Goal: Task Accomplishment & Management: Manage account settings

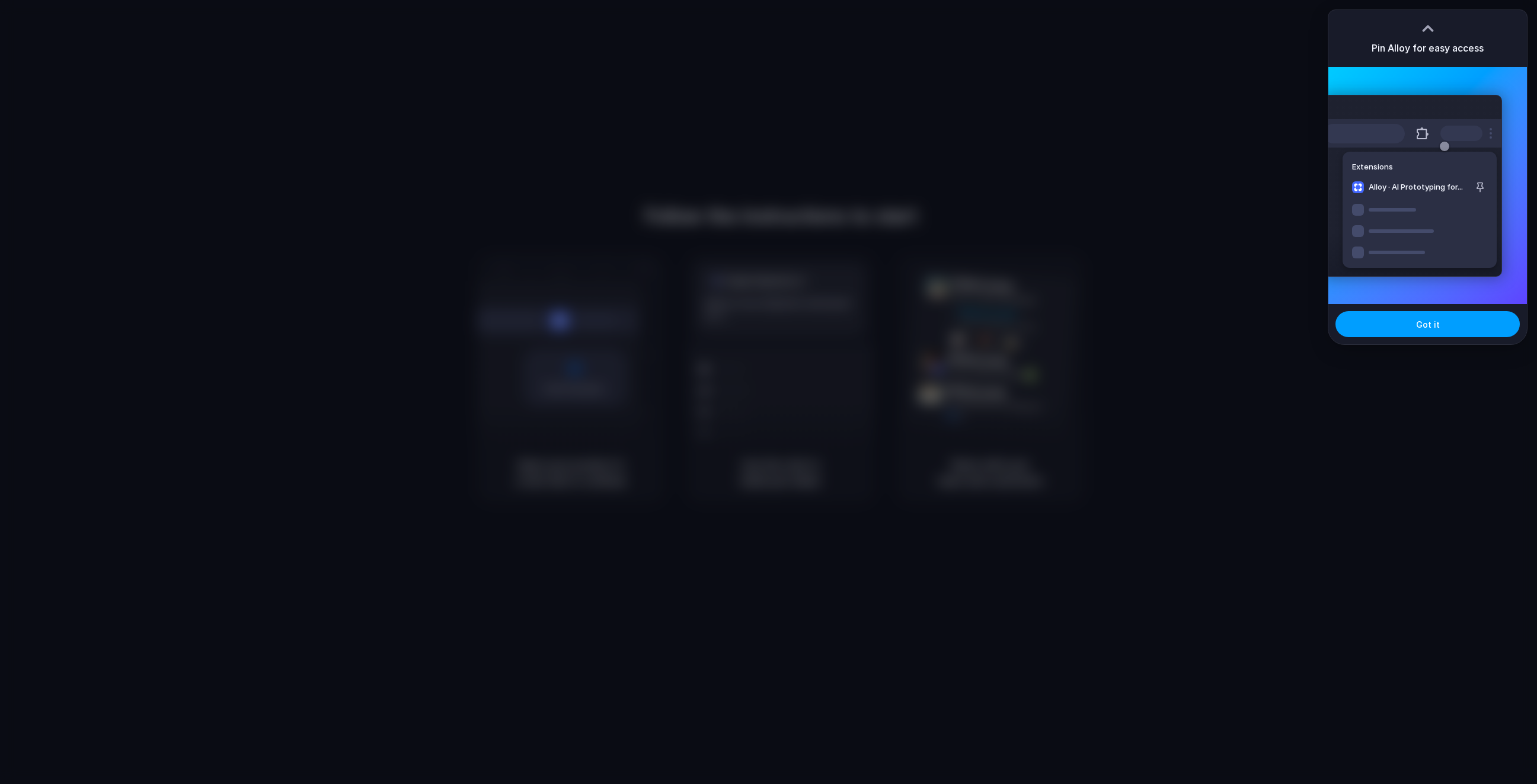
click at [1431, 328] on span "Got it" at bounding box center [1428, 324] width 24 height 13
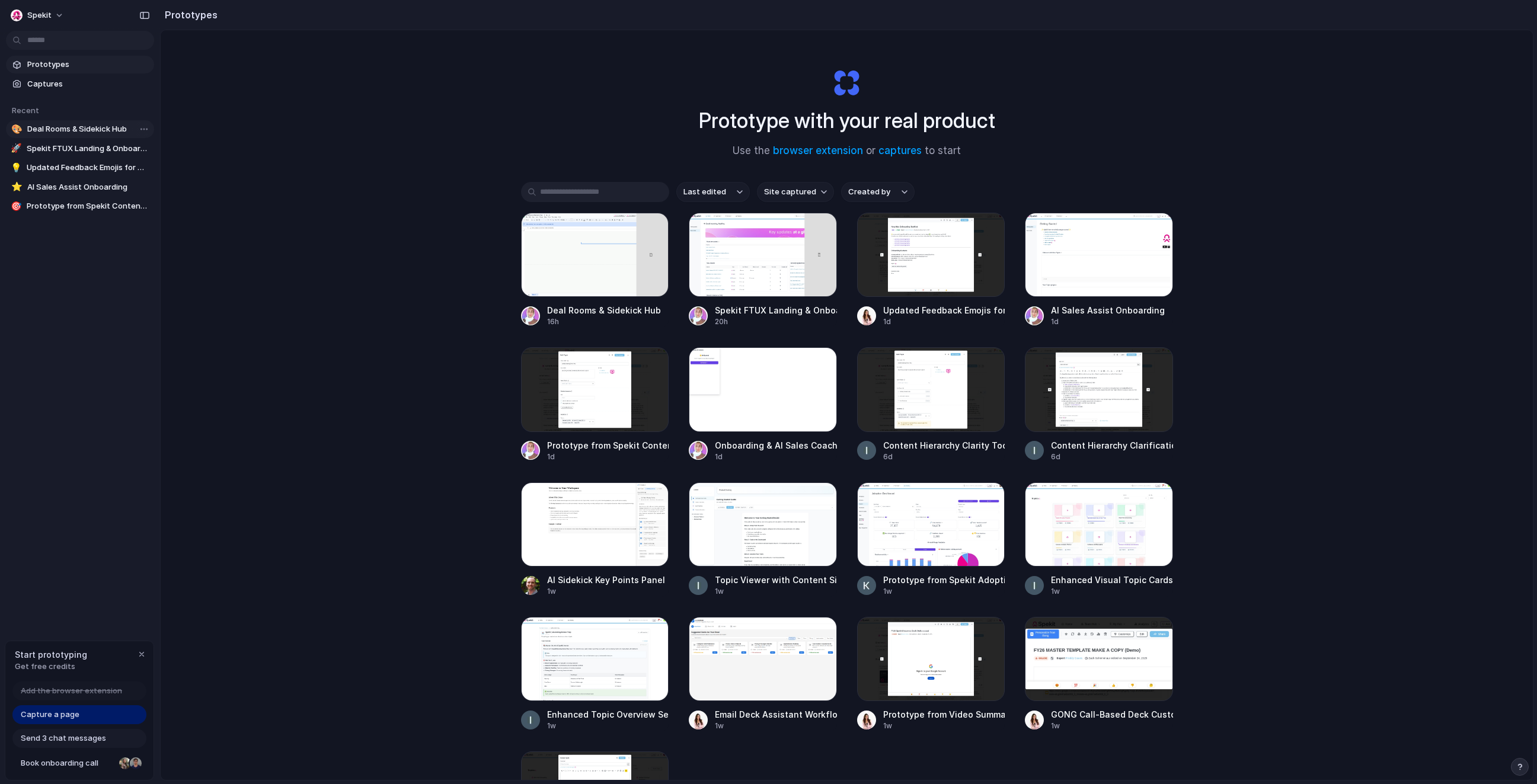
click at [74, 125] on span "Deal Rooms & Sidekick Hub" at bounding box center [87, 130] width 122 height 12
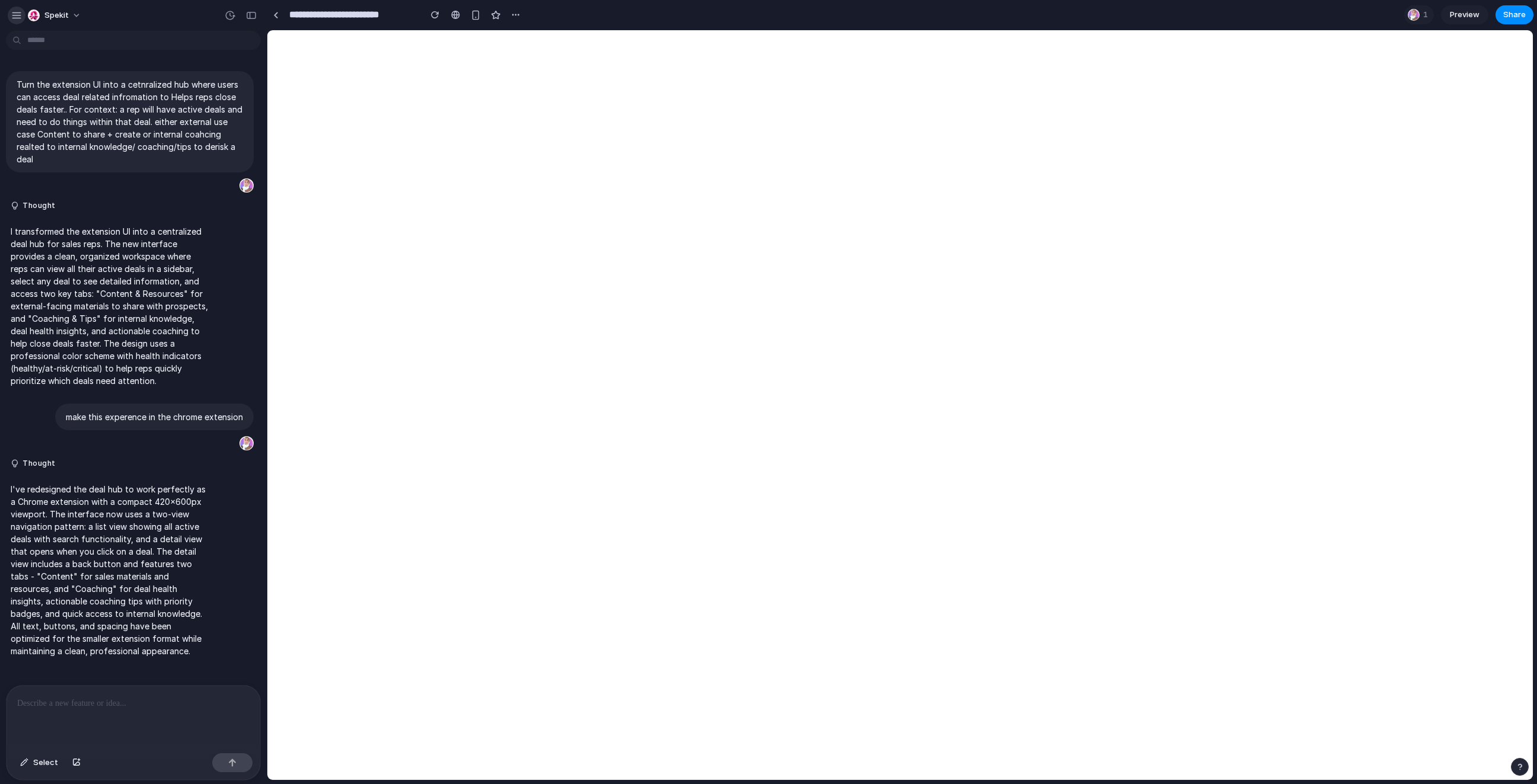
click at [14, 15] on div "button" at bounding box center [16, 15] width 11 height 11
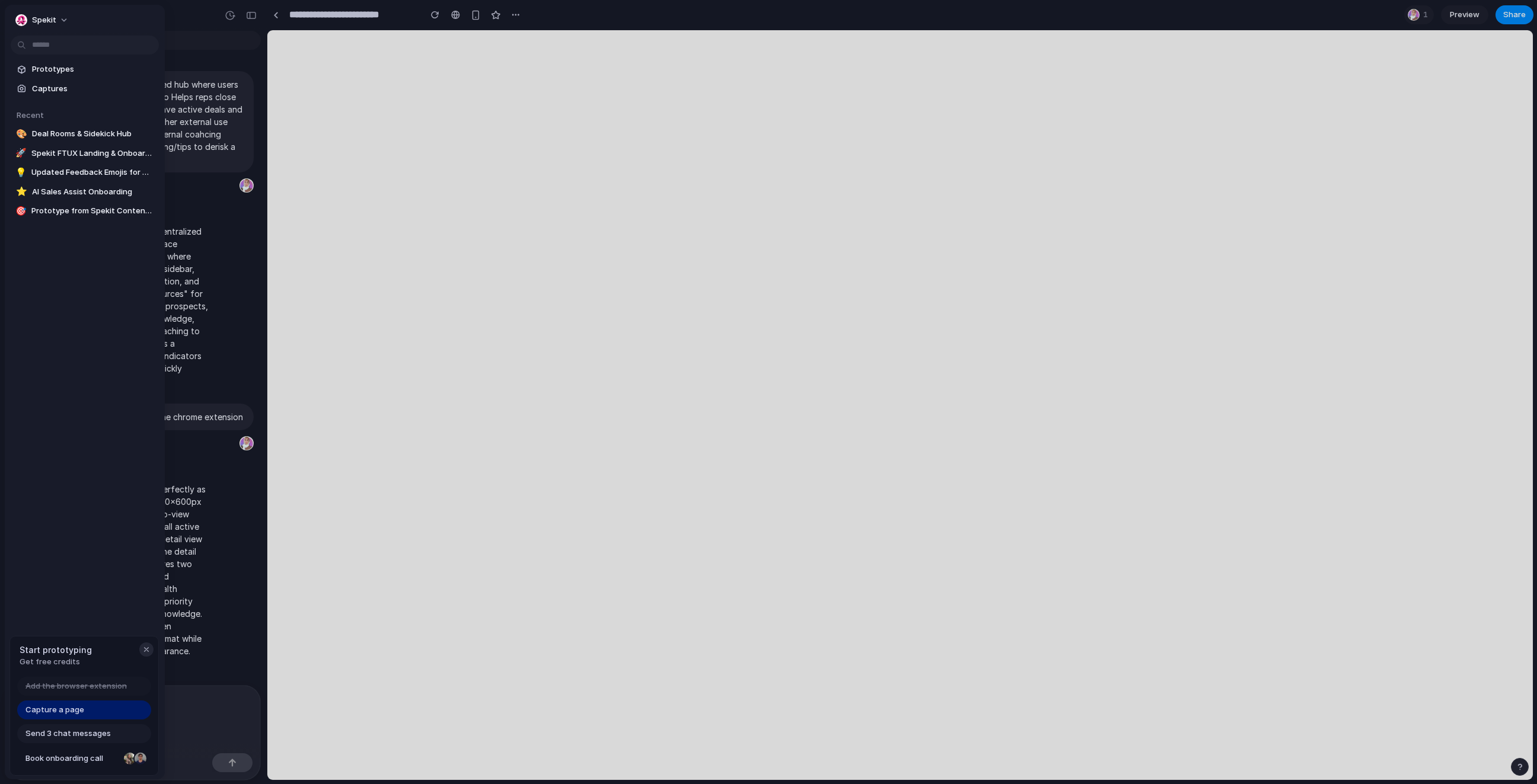
click at [145, 649] on div "button" at bounding box center [146, 649] width 9 height 9
click at [51, 20] on span "Spekit" at bounding box center [44, 20] width 24 height 12
click at [60, 49] on span "Settings" at bounding box center [48, 47] width 33 height 12
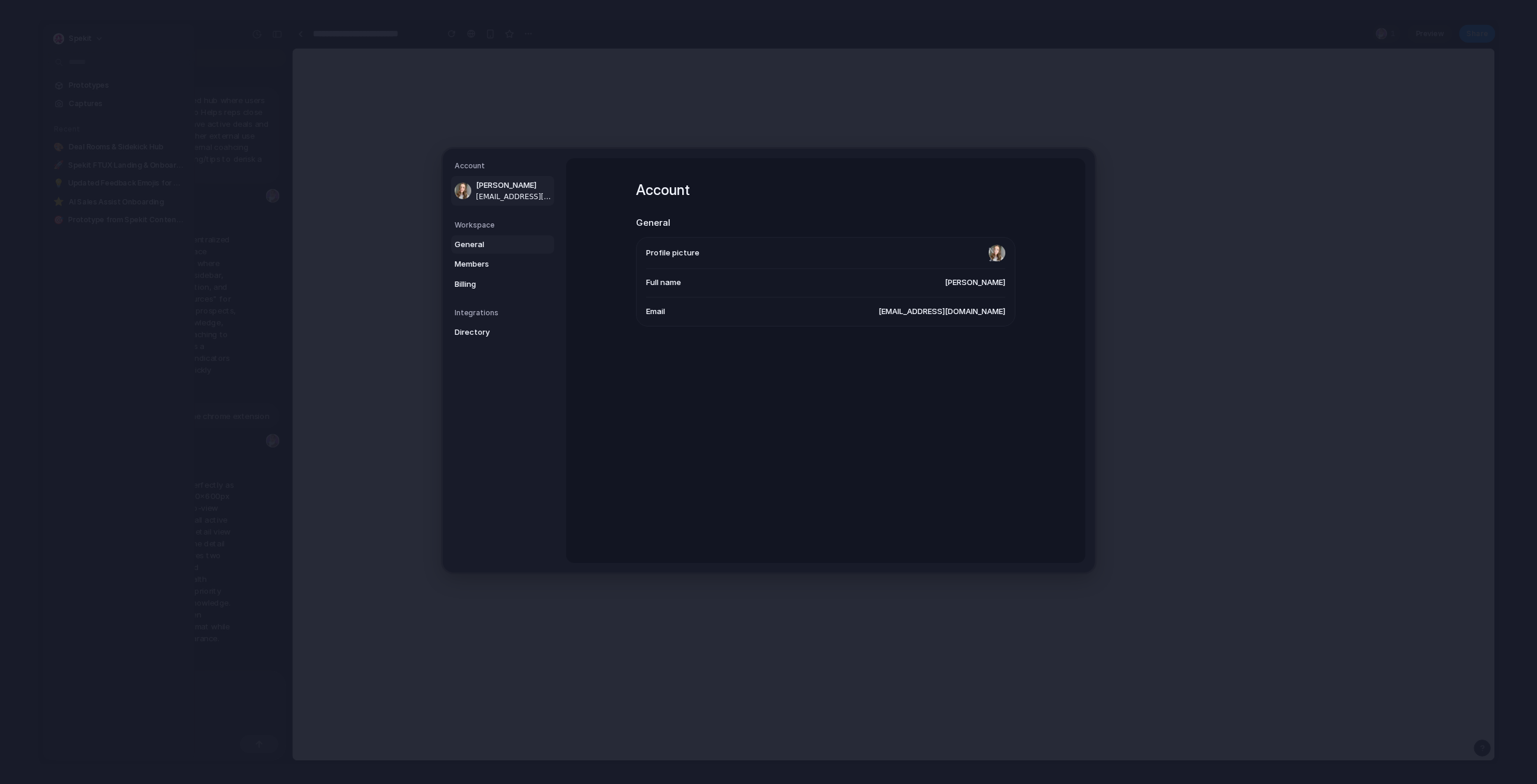
click at [508, 250] on span "General" at bounding box center [492, 245] width 76 height 12
click at [501, 290] on link "Billing" at bounding box center [502, 284] width 103 height 19
click at [468, 259] on span "Members" at bounding box center [492, 264] width 76 height 12
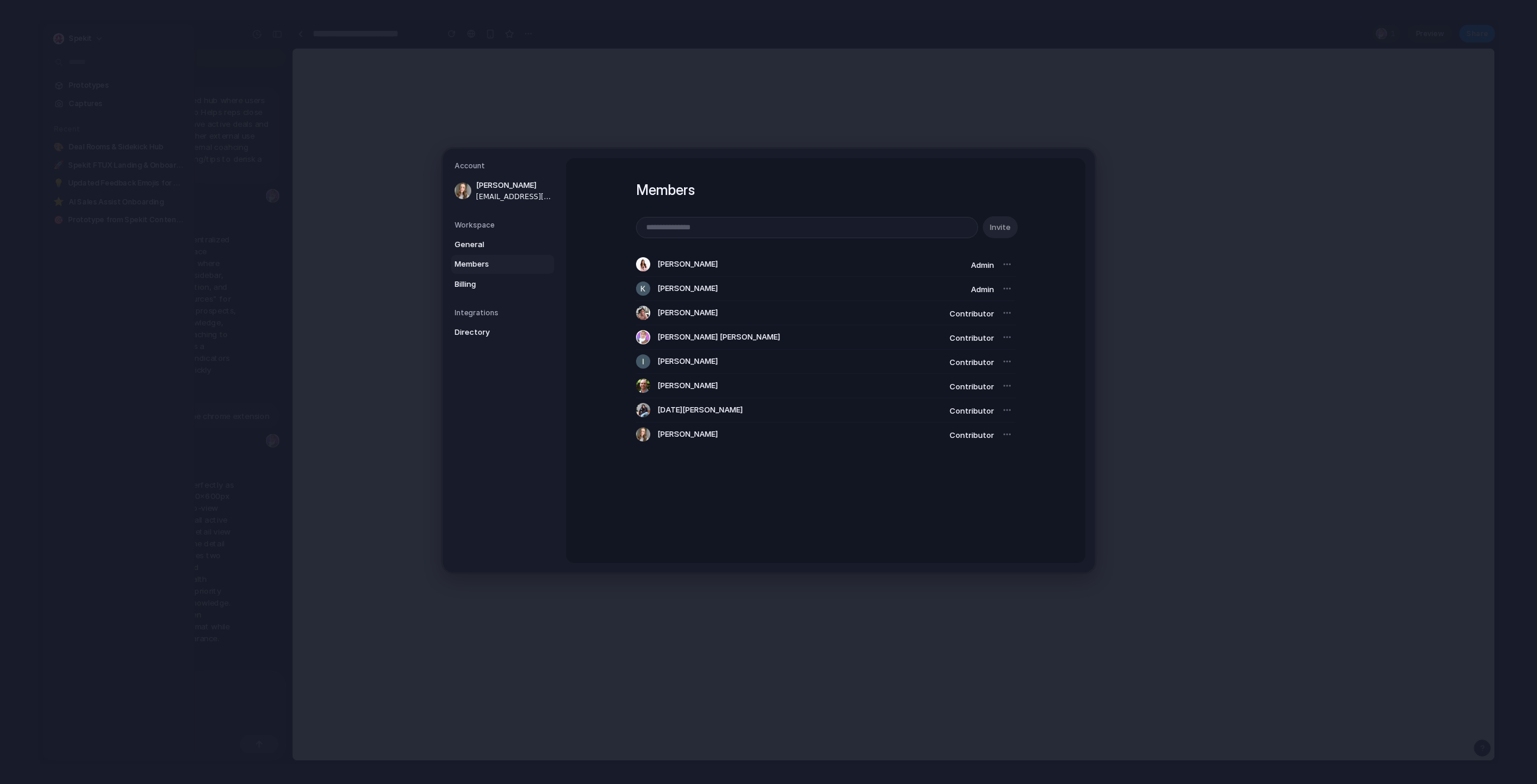
click at [1013, 431] on div at bounding box center [1007, 434] width 17 height 17
click at [1008, 434] on div at bounding box center [1007, 434] width 17 height 17
click at [1004, 439] on div at bounding box center [1007, 434] width 17 height 17
click at [485, 247] on span "General" at bounding box center [492, 245] width 76 height 12
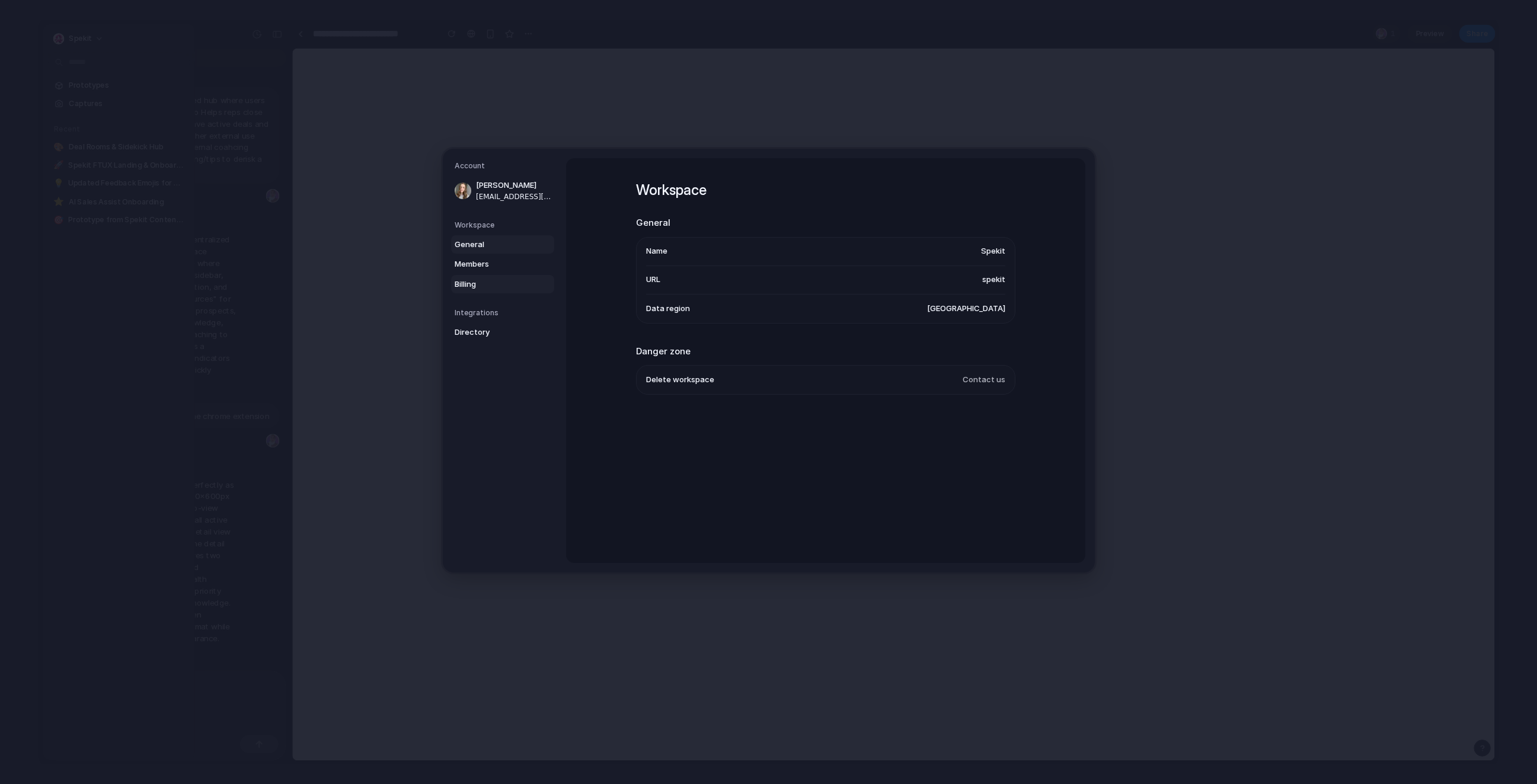
click at [473, 278] on span "Billing" at bounding box center [492, 284] width 76 height 12
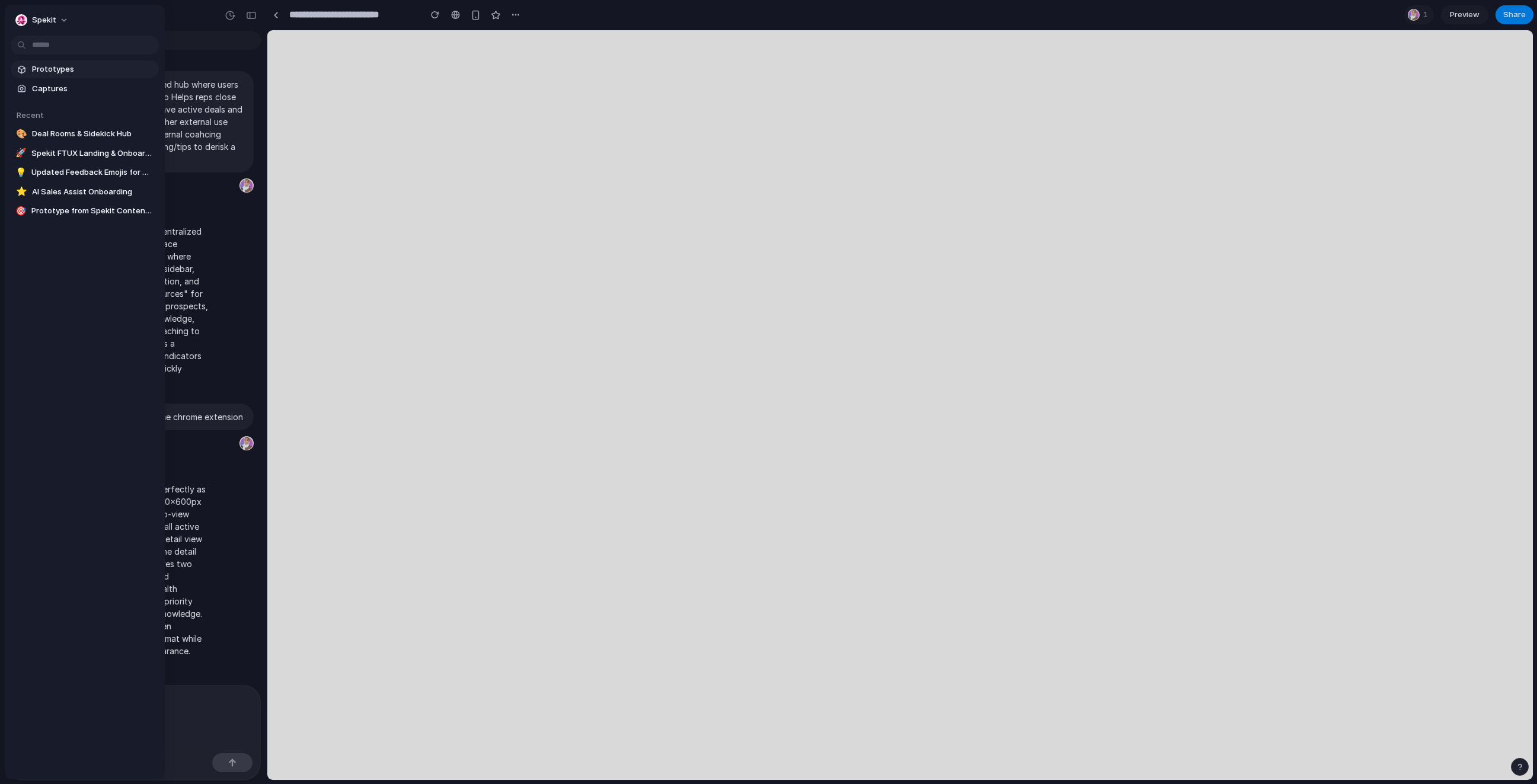
click at [57, 72] on span "Prototypes" at bounding box center [93, 69] width 122 height 12
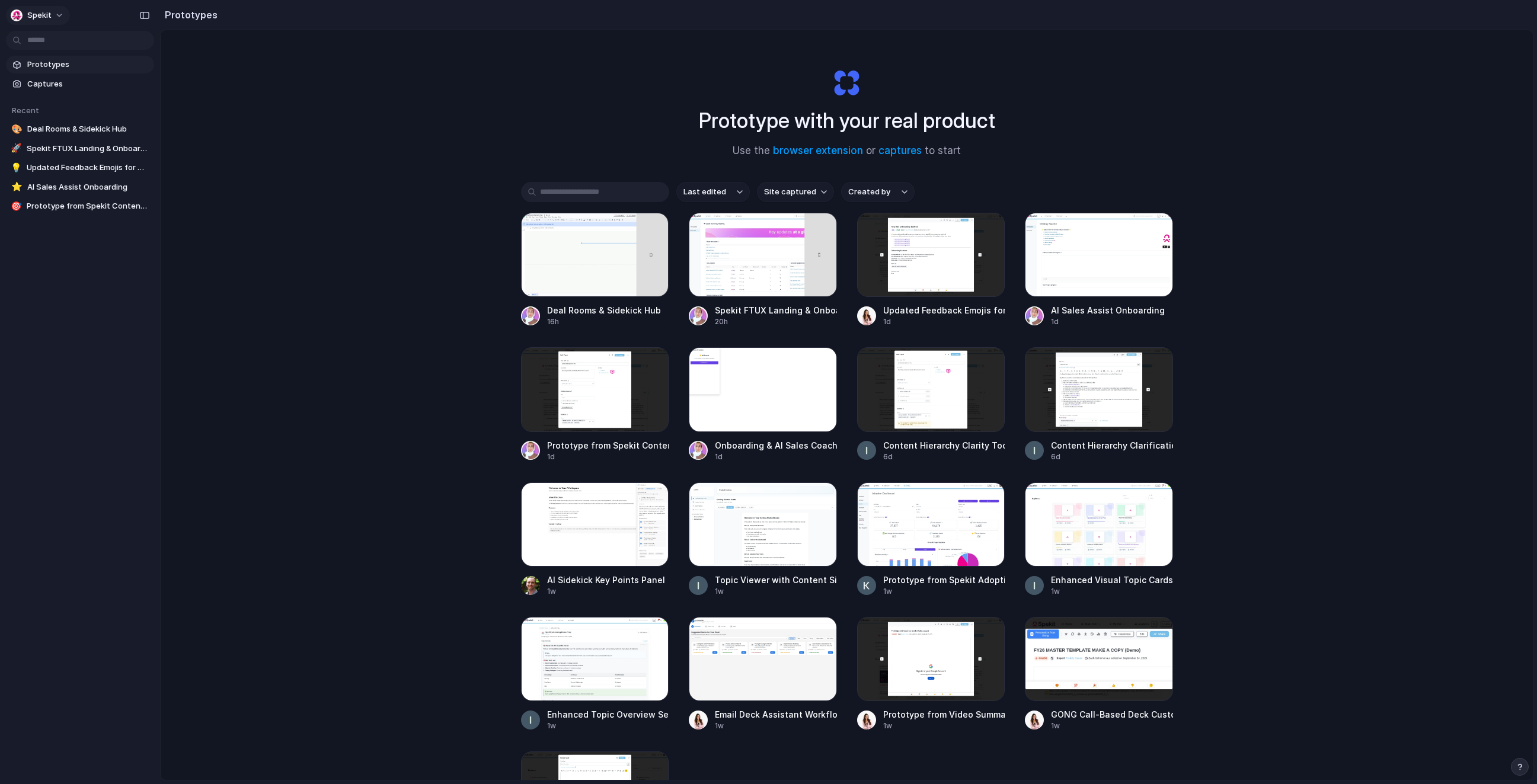
click at [66, 13] on button "Spekit" at bounding box center [38, 15] width 64 height 19
click at [56, 39] on span "Settings" at bounding box center [43, 42] width 33 height 12
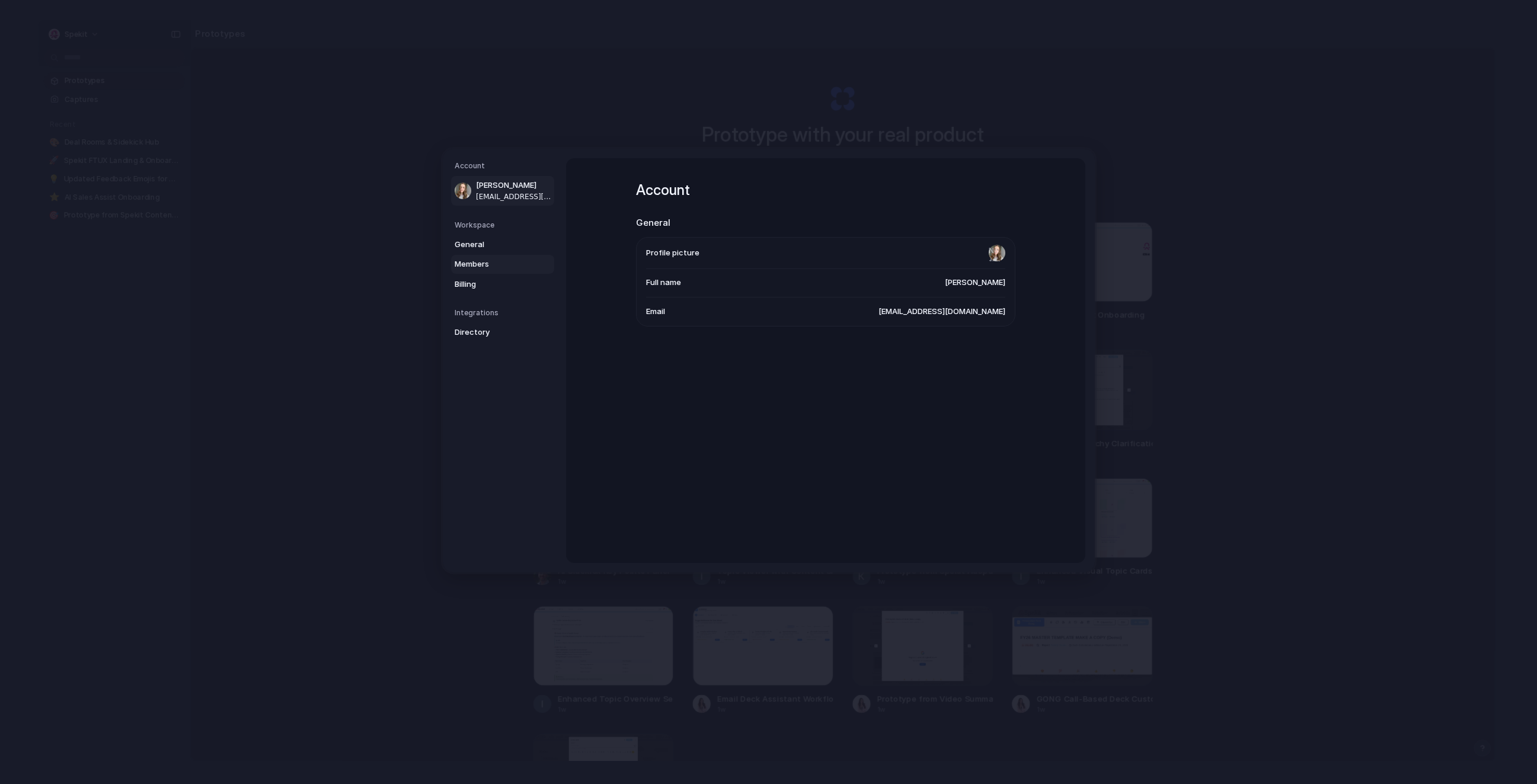
click at [480, 255] on link "Members" at bounding box center [502, 264] width 103 height 19
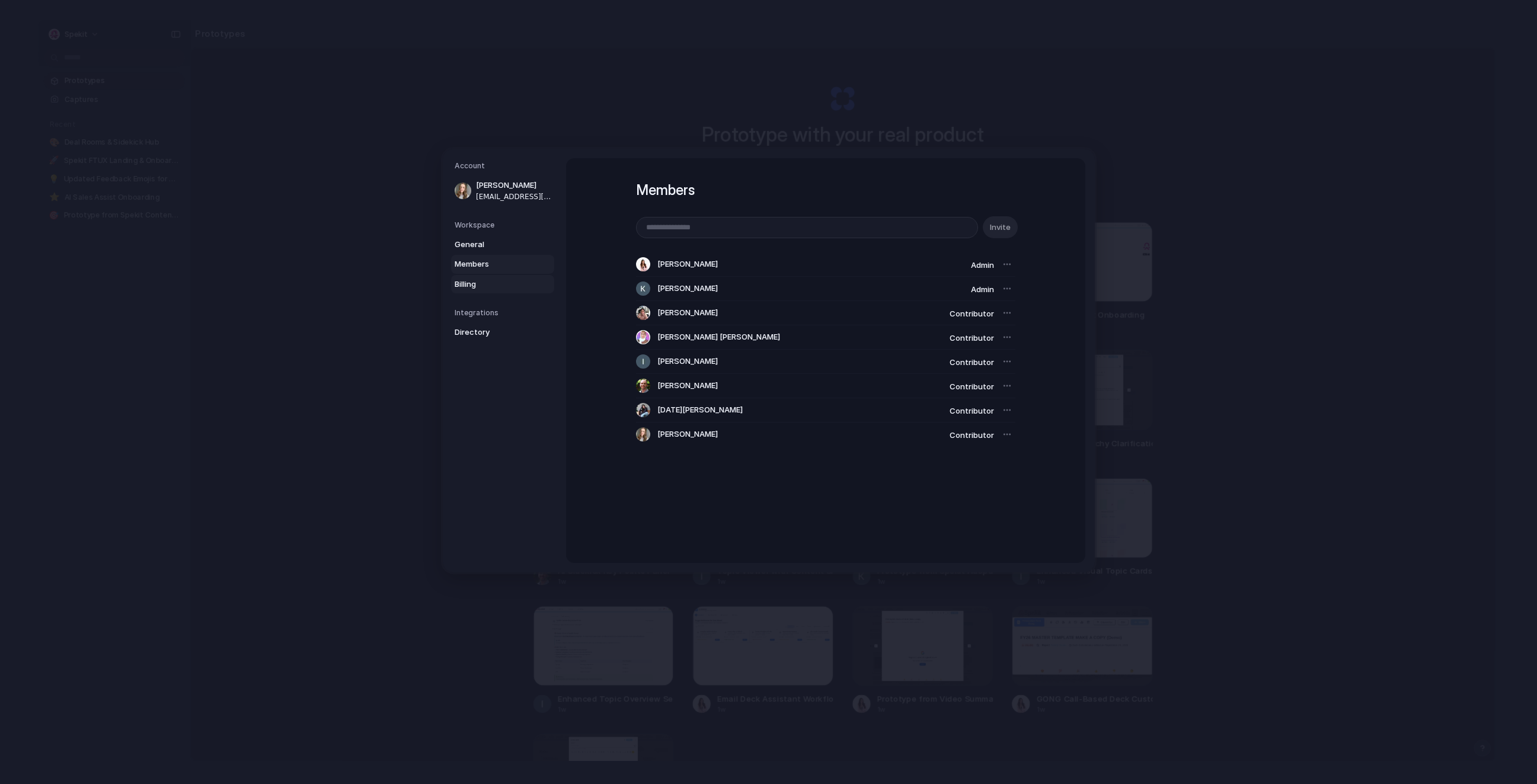
click at [501, 290] on link "Billing" at bounding box center [502, 284] width 103 height 19
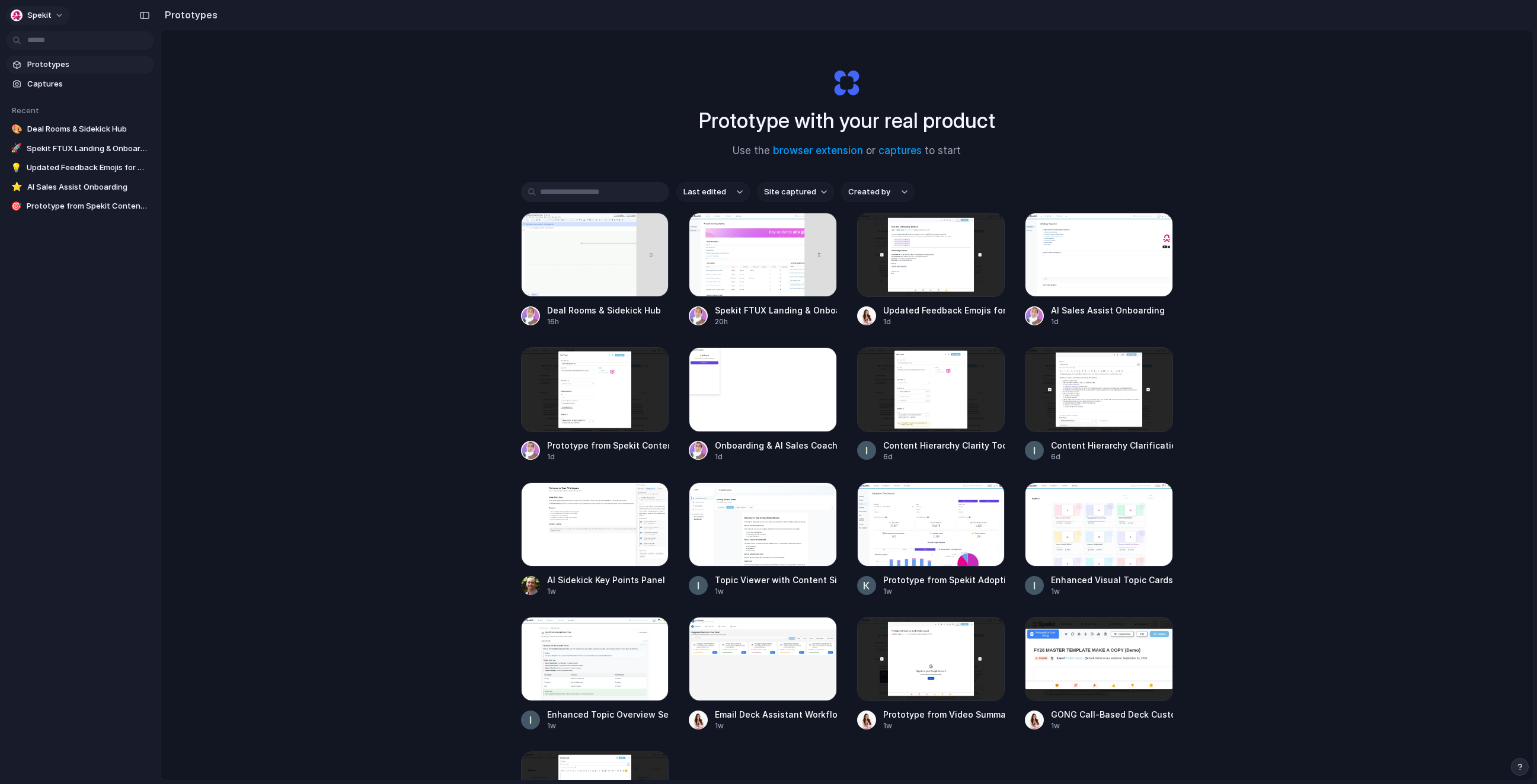
click at [58, 19] on button "Spekit" at bounding box center [38, 15] width 64 height 19
click at [59, 11] on div "Settings Invite members Change theme Sign out" at bounding box center [768, 392] width 1537 height 784
click at [59, 11] on button "Spekit" at bounding box center [38, 15] width 64 height 19
click at [43, 41] on span "Settings" at bounding box center [43, 42] width 33 height 12
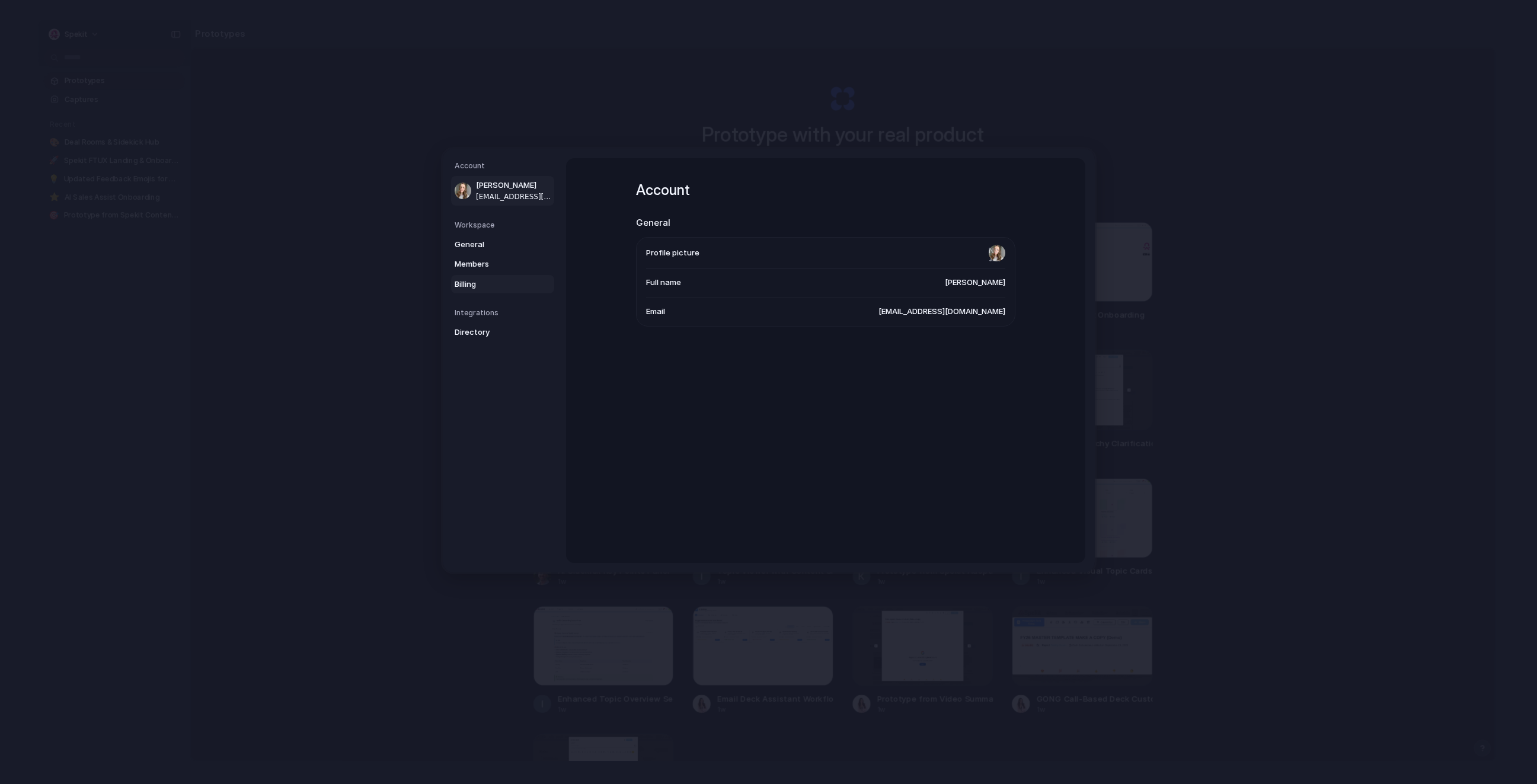
click at [490, 275] on link "Billing" at bounding box center [502, 284] width 103 height 19
drag, startPoint x: 947, startPoint y: 283, endPoint x: 1014, endPoint y: 283, distance: 67.0
click at [1014, 283] on ul "Plan Pro Billing Email kate@spekit.co" at bounding box center [825, 268] width 379 height 61
click at [502, 183] on span "Kalei Lay" at bounding box center [514, 185] width 76 height 12
click at [479, 285] on span "Billing" at bounding box center [492, 284] width 76 height 12
